Goal: Book appointment/travel/reservation

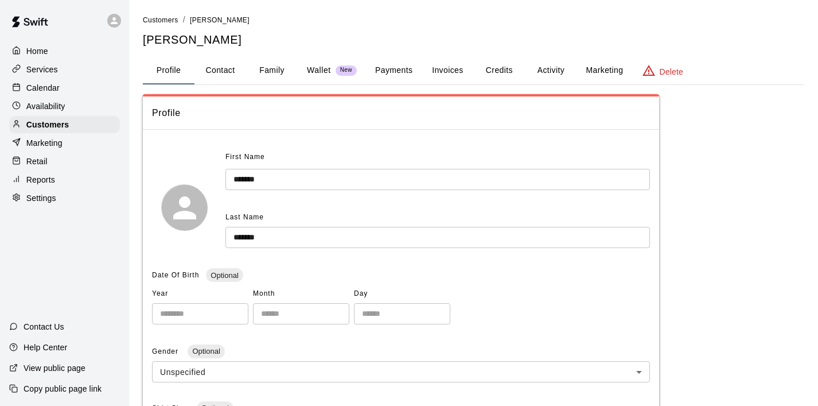
click at [40, 87] on p "Calendar" at bounding box center [42, 87] width 33 height 11
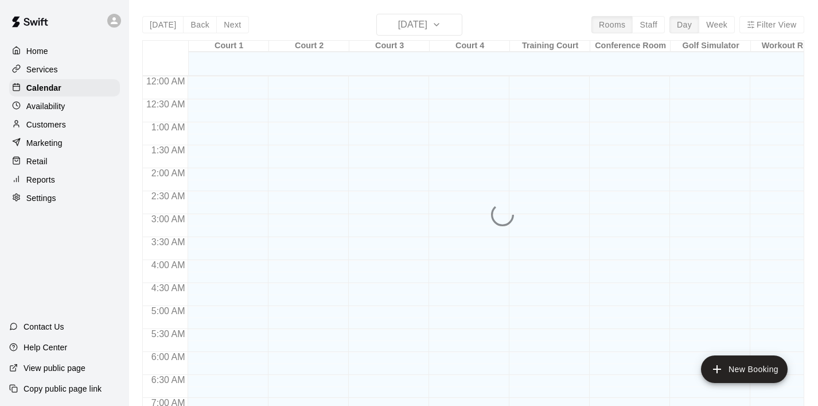
scroll to position [466, 0]
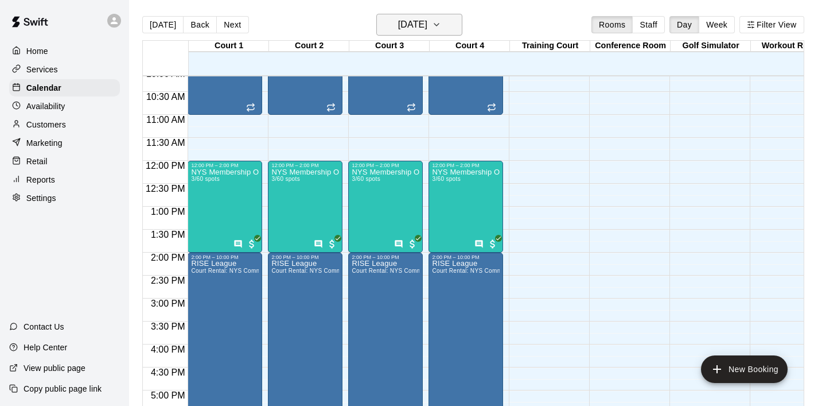
click at [441, 25] on icon "button" at bounding box center [436, 25] width 9 height 14
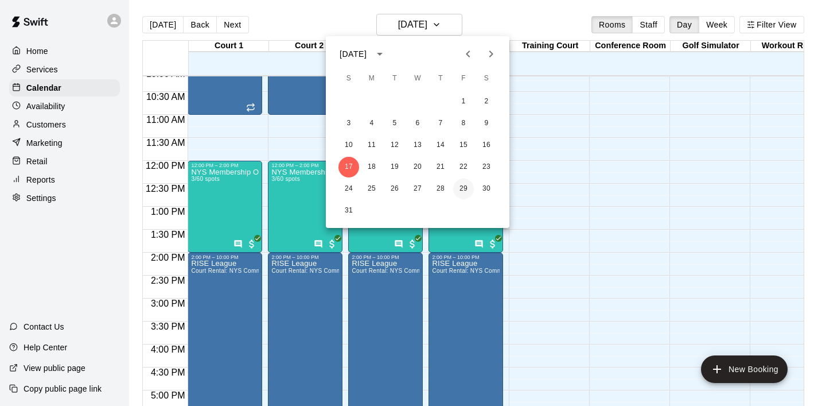
click at [461, 188] on button "29" at bounding box center [463, 188] width 21 height 21
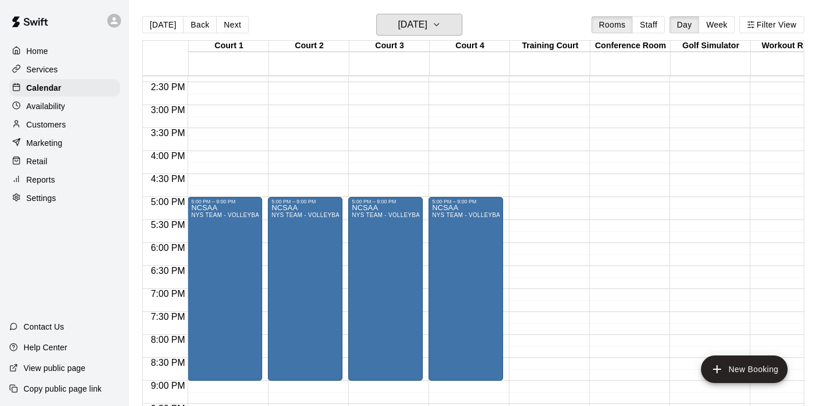
scroll to position [670, 0]
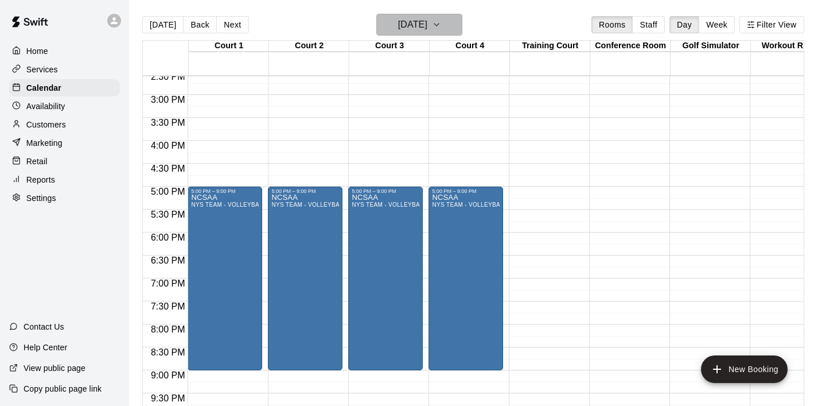
click at [441, 25] on icon "button" at bounding box center [436, 25] width 9 height 14
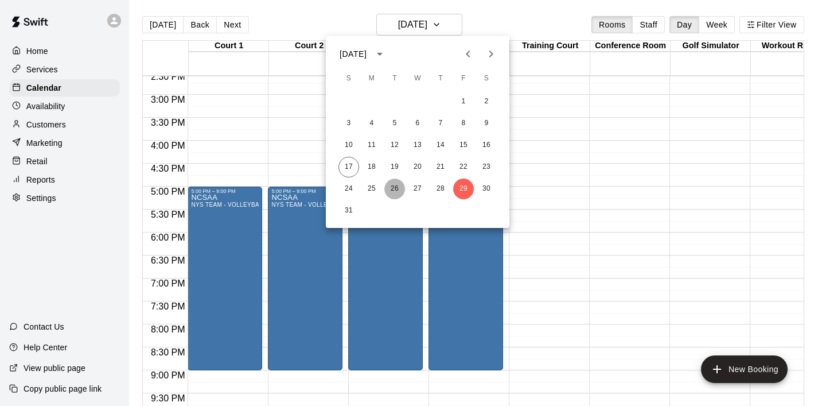
click at [396, 189] on button "26" at bounding box center [394, 188] width 21 height 21
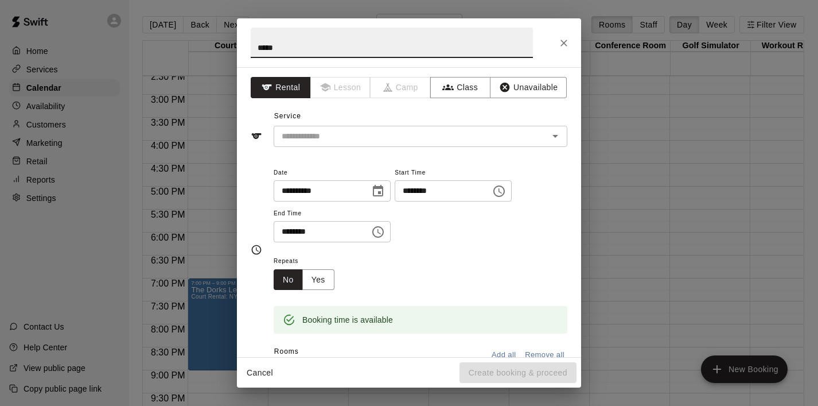
type input "*****"
click at [379, 231] on icon "Choose time, selected time is 5:30 PM" at bounding box center [378, 232] width 14 height 14
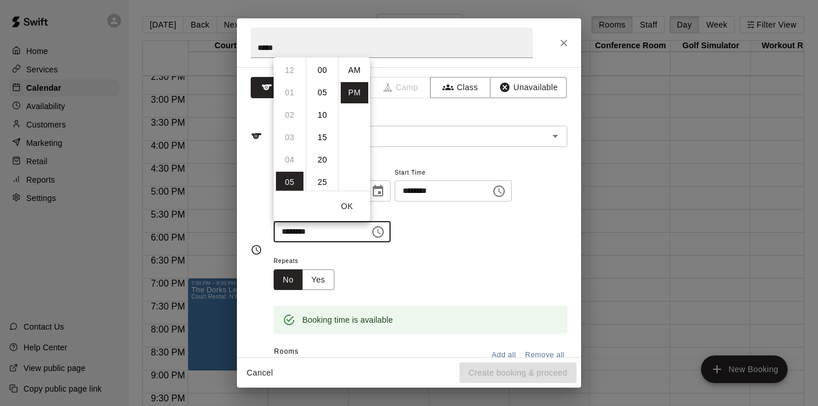
scroll to position [21, 0]
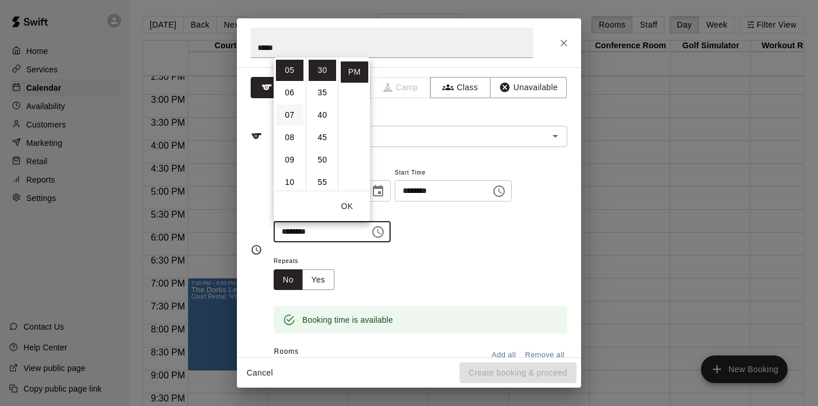
click at [293, 115] on li "07" at bounding box center [290, 114] width 28 height 21
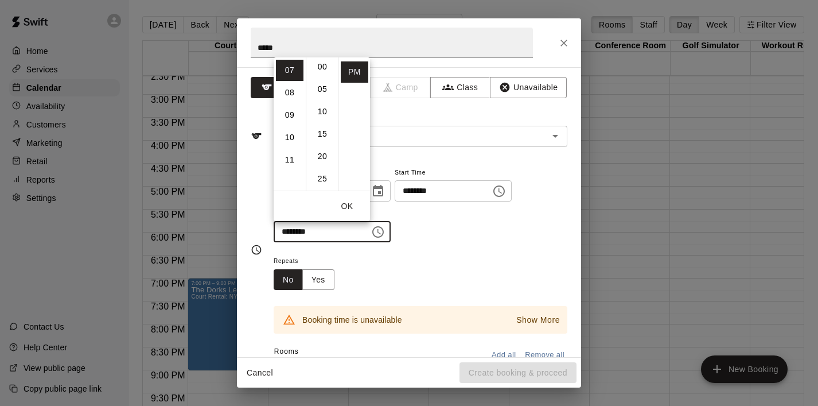
scroll to position [0, 0]
click at [322, 75] on li "00" at bounding box center [323, 70] width 28 height 21
type input "********"
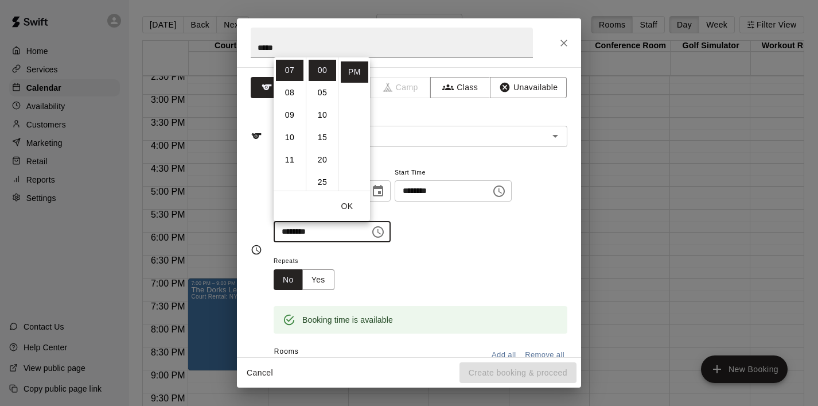
click at [354, 206] on button "OK" at bounding box center [347, 206] width 37 height 21
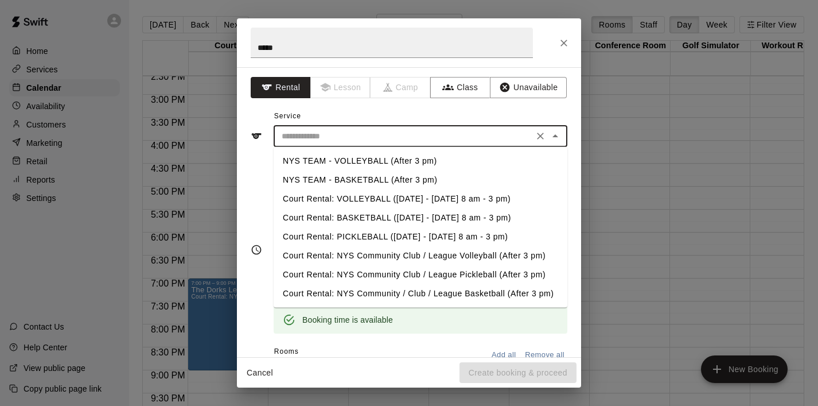
click at [473, 143] on input "text" at bounding box center [403, 136] width 253 height 14
click at [426, 163] on li "NYS TEAM - VOLLEYBALL (After 3 pm)" at bounding box center [421, 160] width 294 height 19
type input "**********"
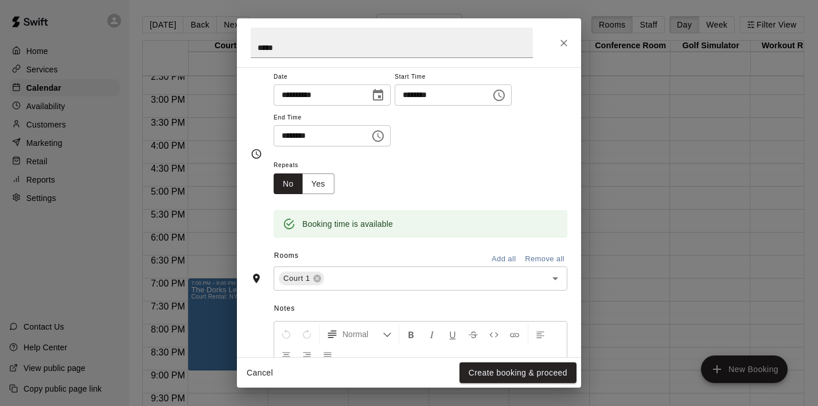
scroll to position [99, 0]
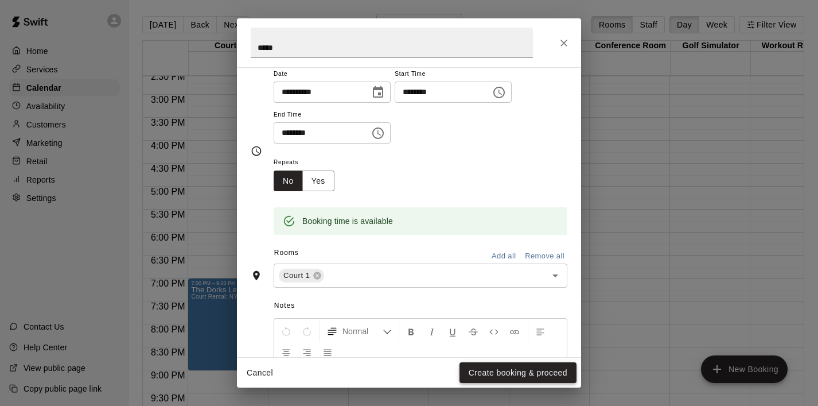
click at [505, 370] on button "Create booking & proceed" at bounding box center [517, 372] width 117 height 21
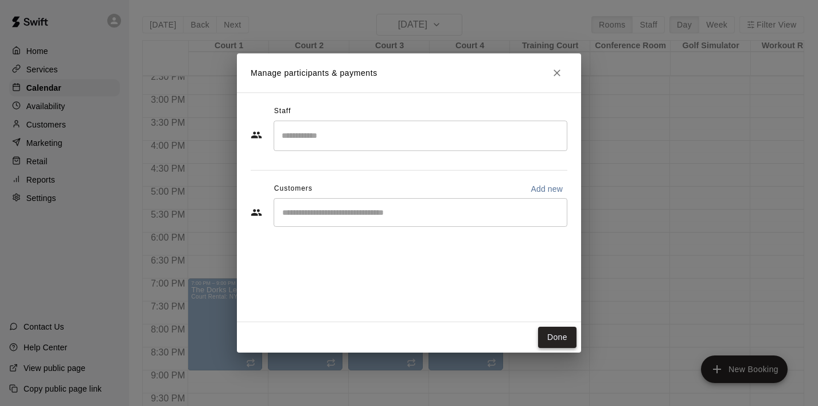
click at [562, 338] on button "Done" at bounding box center [557, 336] width 38 height 21
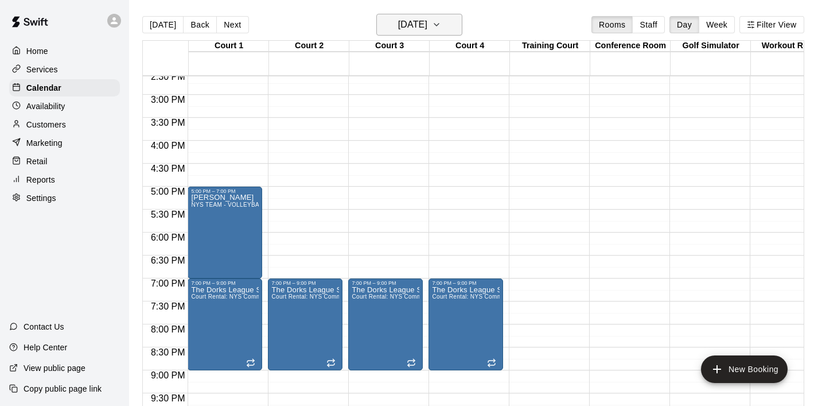
click at [441, 28] on icon "button" at bounding box center [436, 25] width 9 height 14
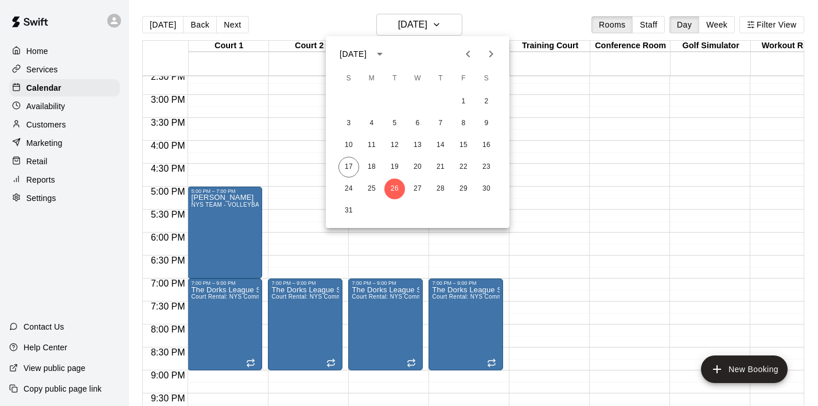
click at [599, 111] on div at bounding box center [409, 203] width 818 height 406
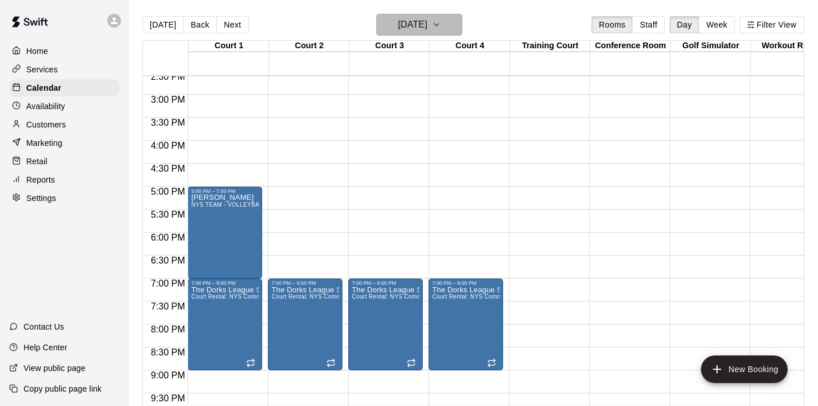
click at [441, 27] on icon "button" at bounding box center [436, 25] width 9 height 14
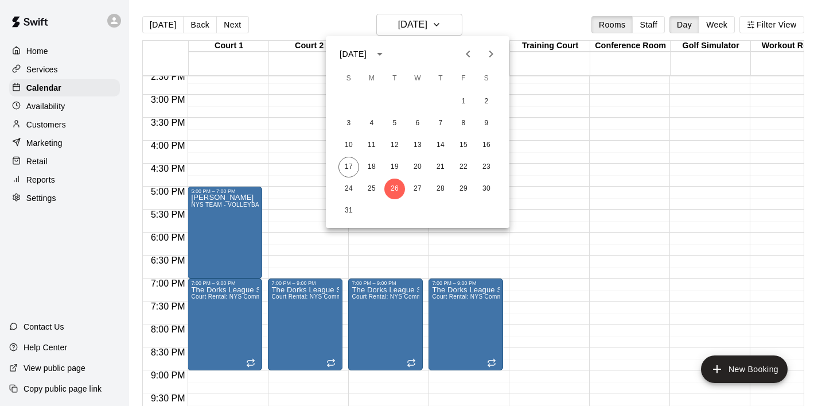
click at [567, 180] on div at bounding box center [409, 203] width 818 height 406
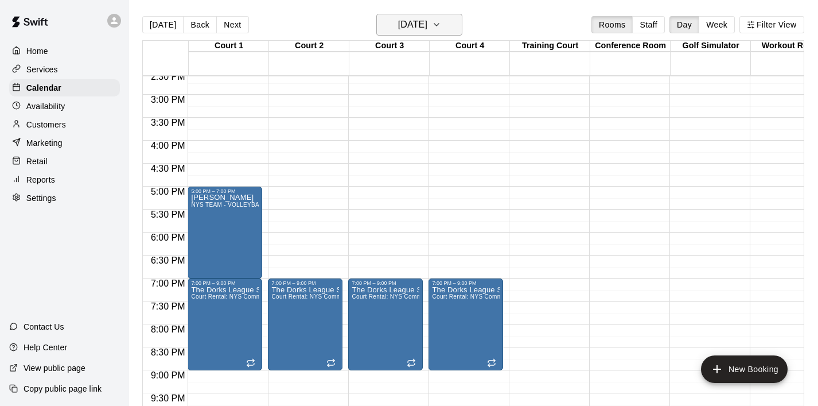
click at [441, 30] on icon "button" at bounding box center [436, 25] width 9 height 14
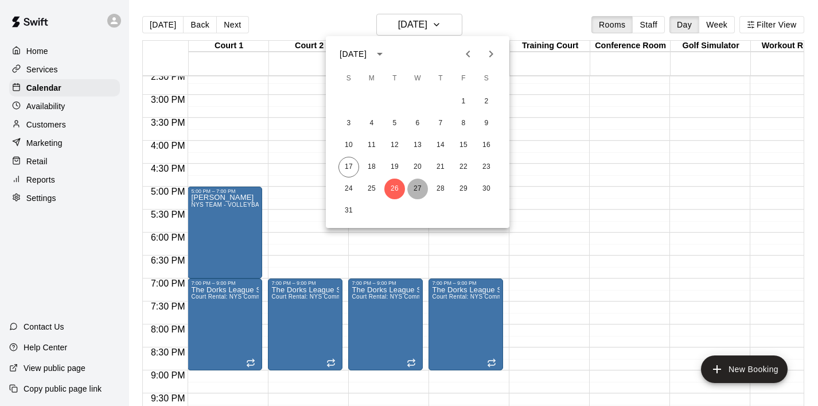
click at [418, 186] on button "27" at bounding box center [417, 188] width 21 height 21
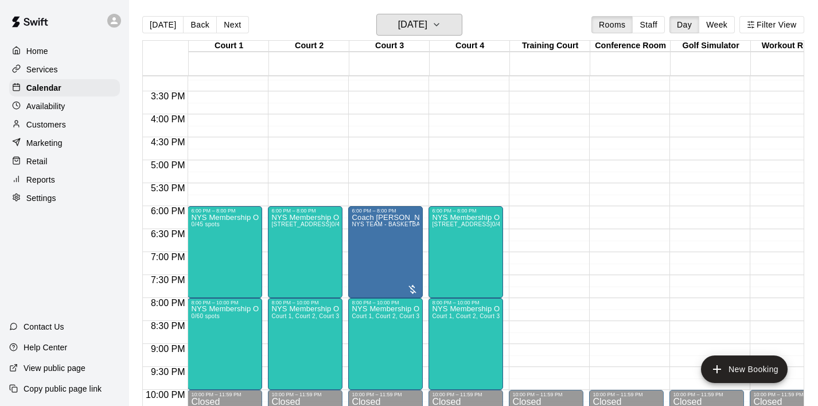
scroll to position [699, 0]
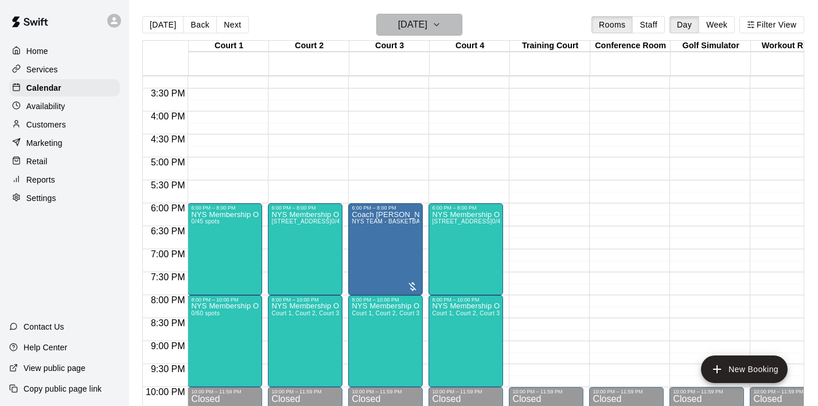
click at [441, 27] on icon "button" at bounding box center [436, 25] width 9 height 14
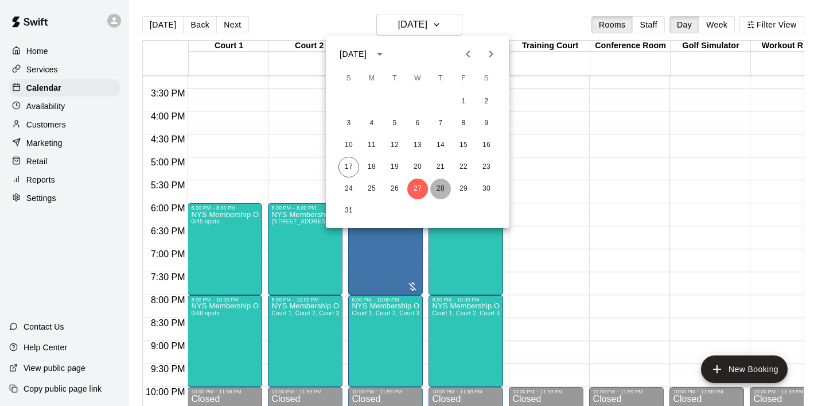
click at [442, 183] on button "28" at bounding box center [440, 188] width 21 height 21
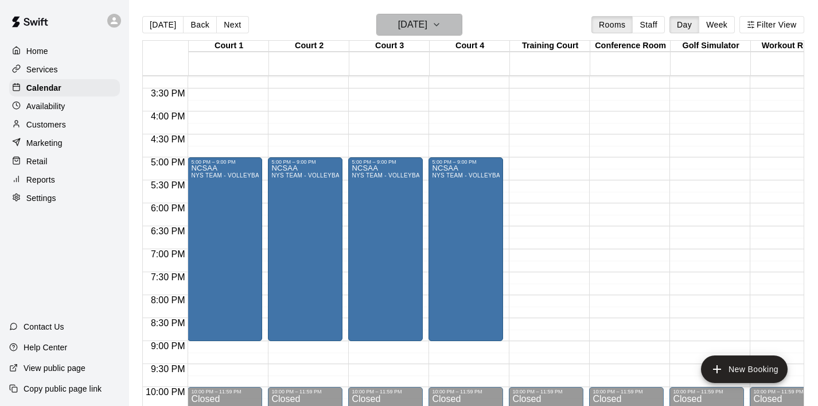
click at [454, 32] on button "[DATE]" at bounding box center [419, 25] width 86 height 22
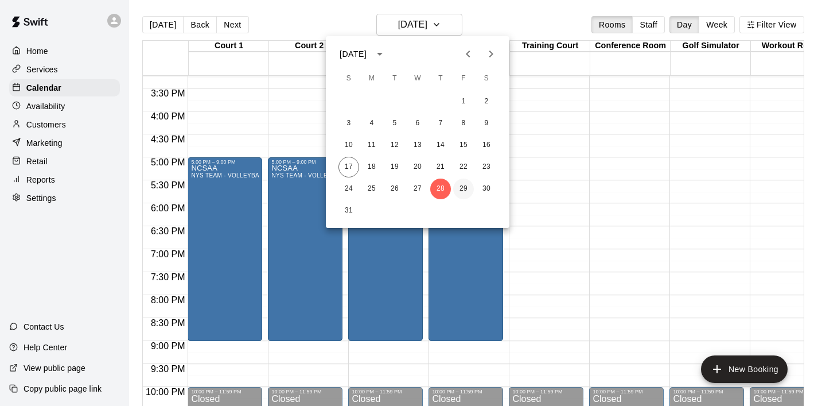
click at [461, 196] on button "29" at bounding box center [463, 188] width 21 height 21
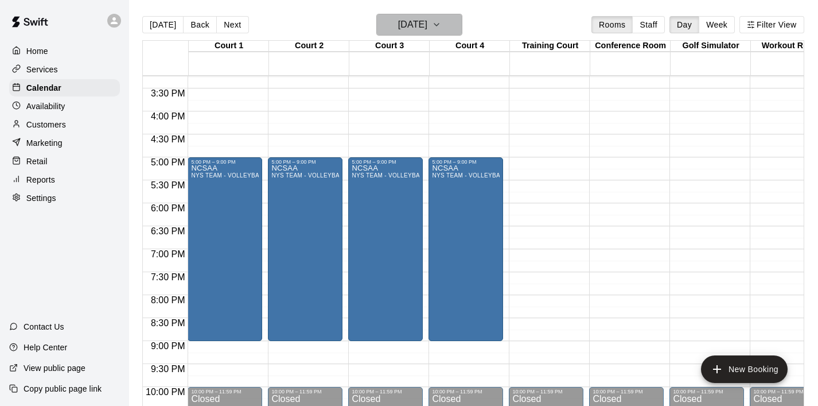
click at [445, 34] on button "[DATE]" at bounding box center [419, 25] width 86 height 22
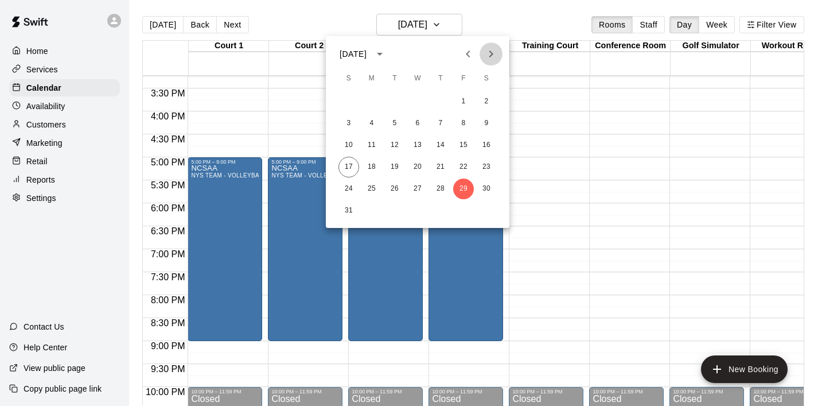
click at [496, 57] on icon "Next month" at bounding box center [491, 54] width 14 height 14
click at [377, 103] on button "1" at bounding box center [371, 101] width 21 height 21
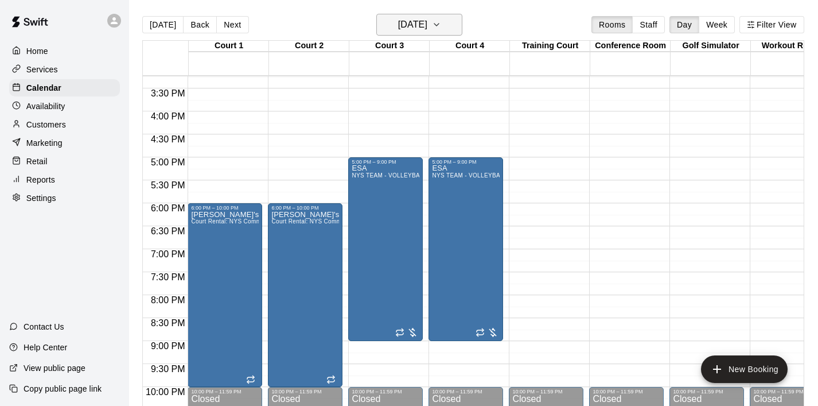
click at [441, 30] on icon "button" at bounding box center [436, 25] width 9 height 14
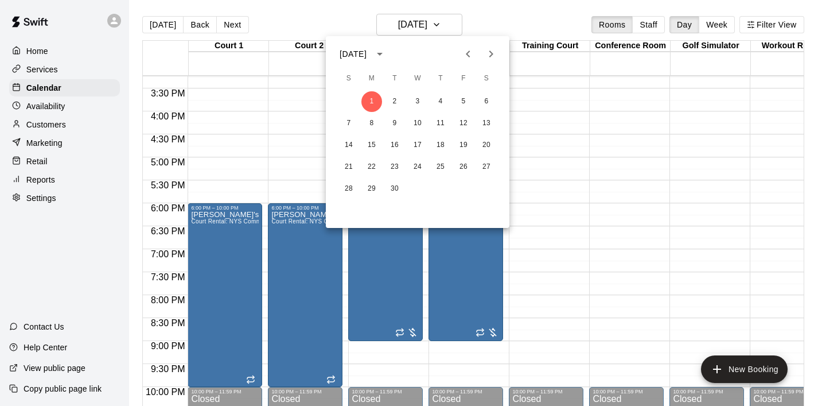
click at [546, 185] on div at bounding box center [409, 203] width 818 height 406
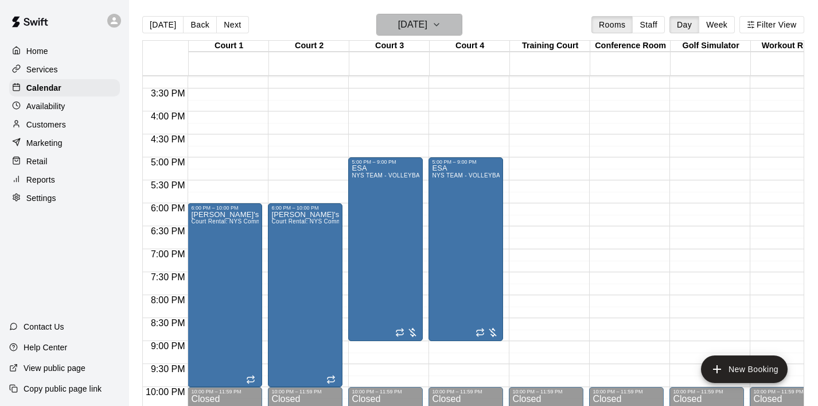
click at [441, 23] on icon "button" at bounding box center [436, 25] width 9 height 14
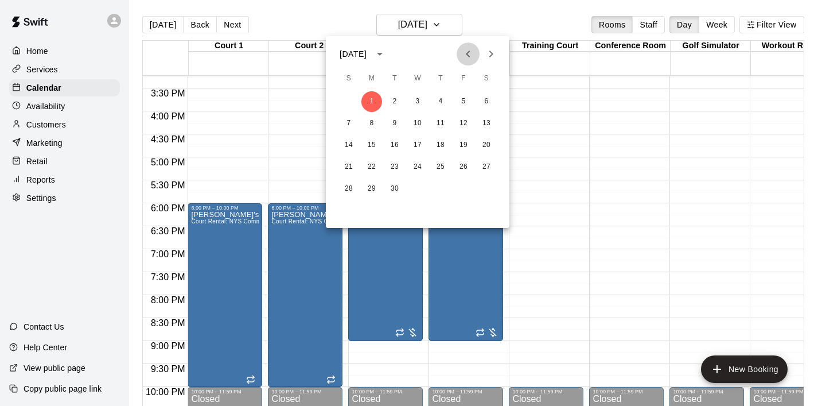
click at [469, 59] on icon "Previous month" at bounding box center [468, 54] width 14 height 14
click at [397, 194] on button "26" at bounding box center [394, 188] width 21 height 21
